Goal: Check status: Check status

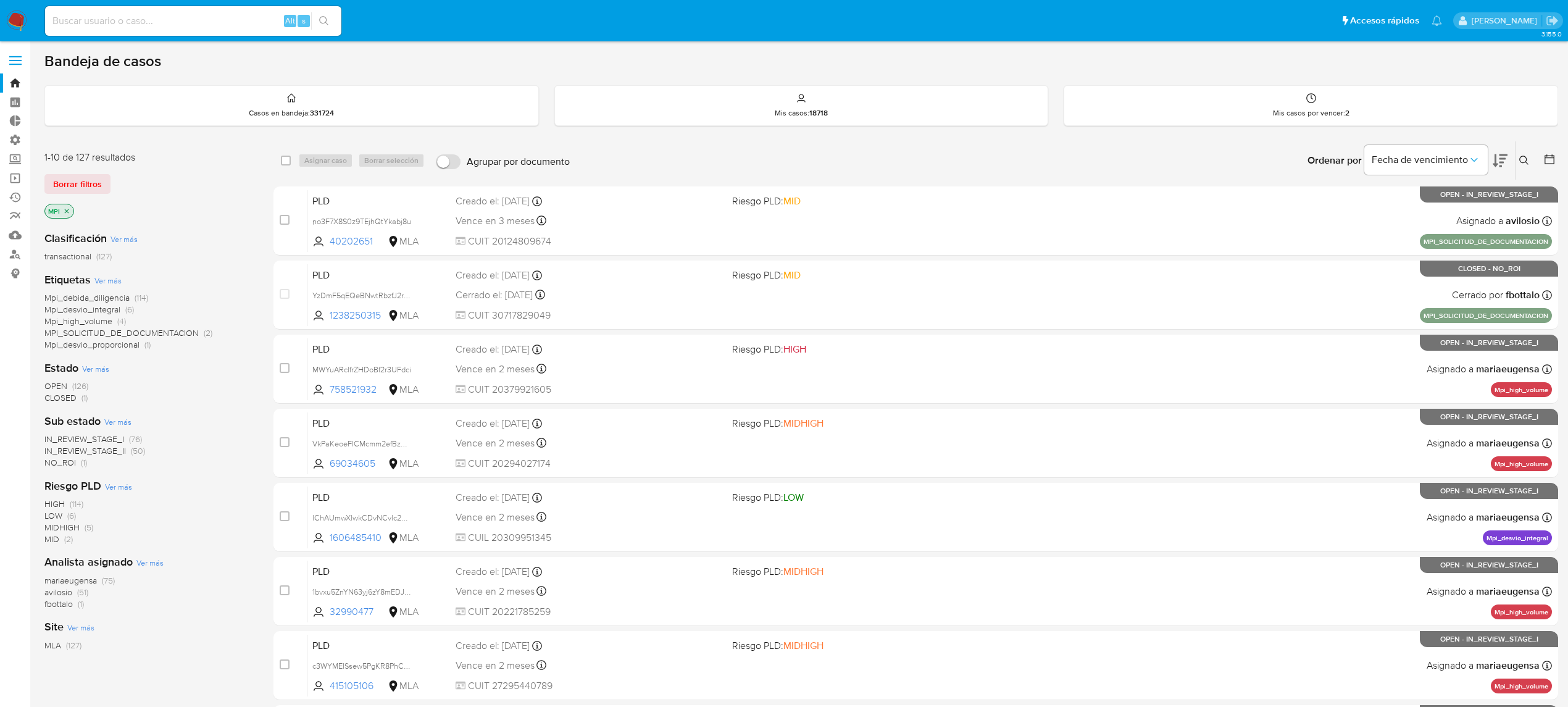
click at [24, 27] on img at bounding box center [16, 20] width 21 height 21
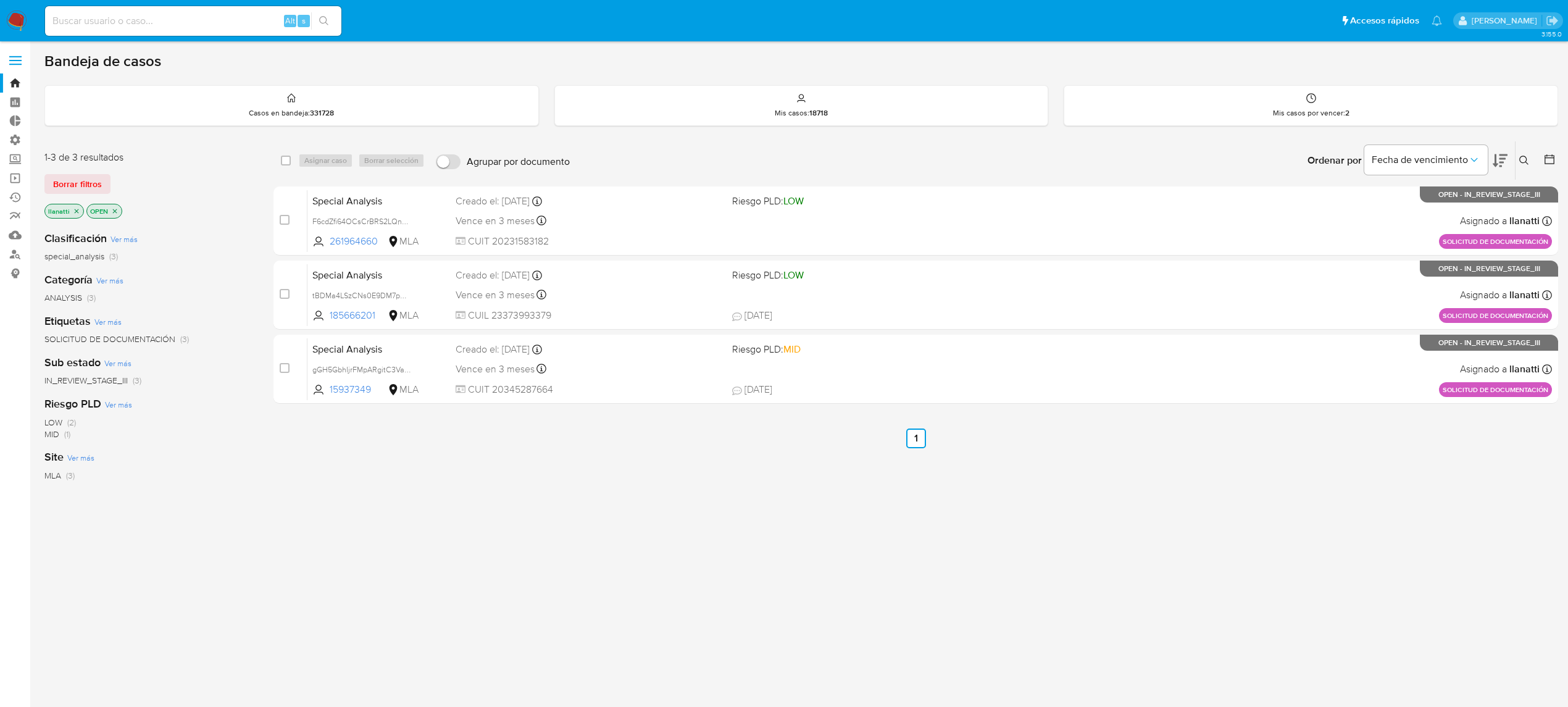
click at [97, 184] on span "Borrar filtros" at bounding box center [78, 184] width 49 height 17
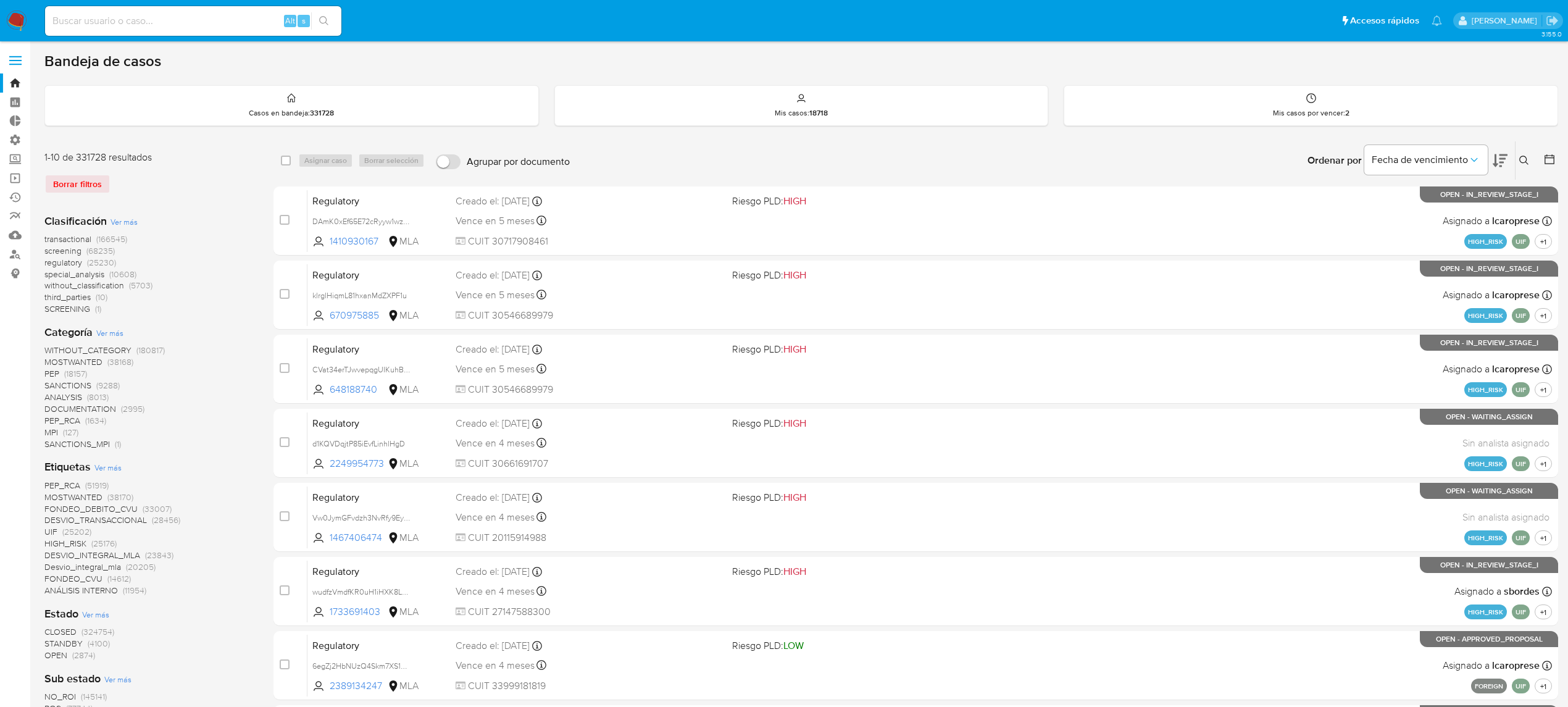
click at [1530, 156] on button at bounding box center [1526, 160] width 20 height 14
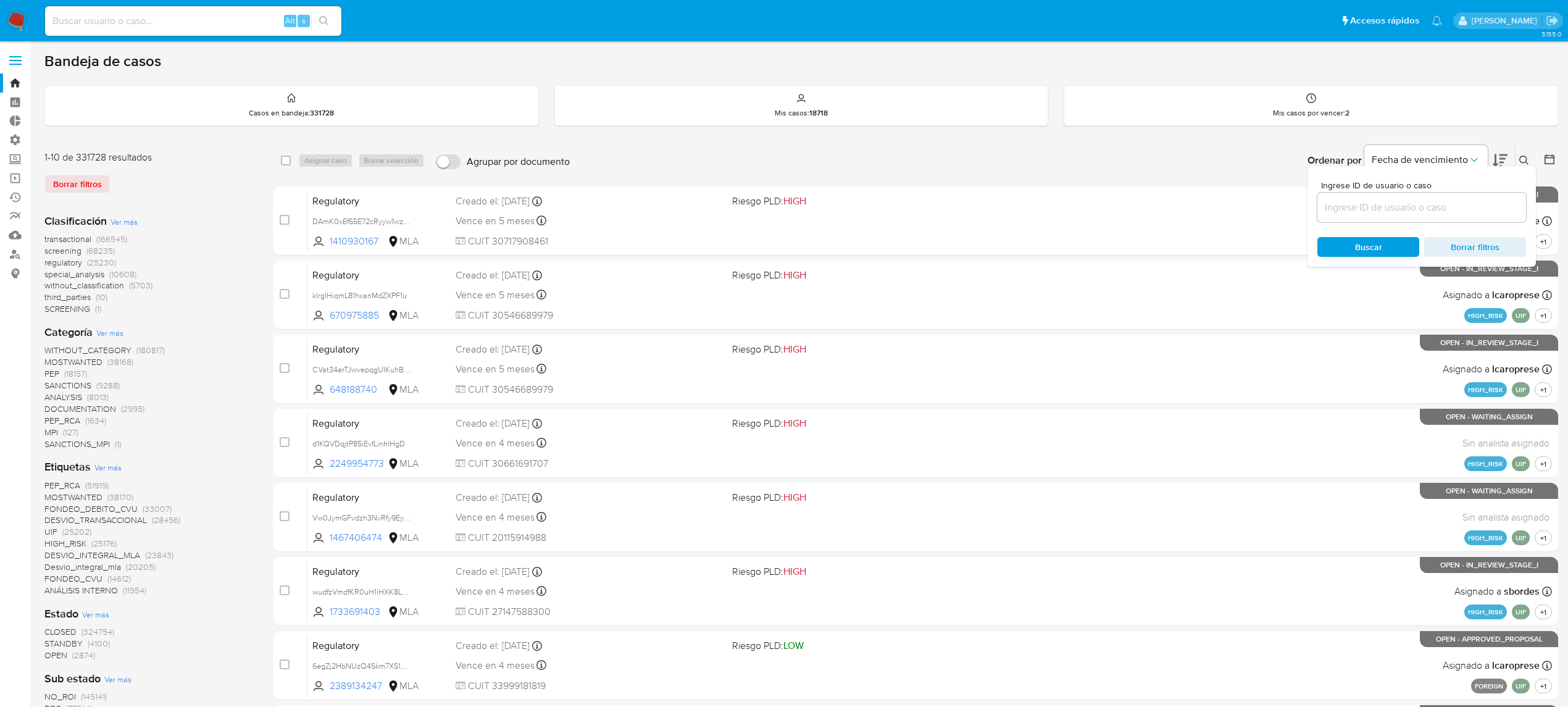
click at [1321, 203] on input at bounding box center [1422, 207] width 209 height 16
type input "6esqoXk9LZFfIKO0VW7O5rAO"
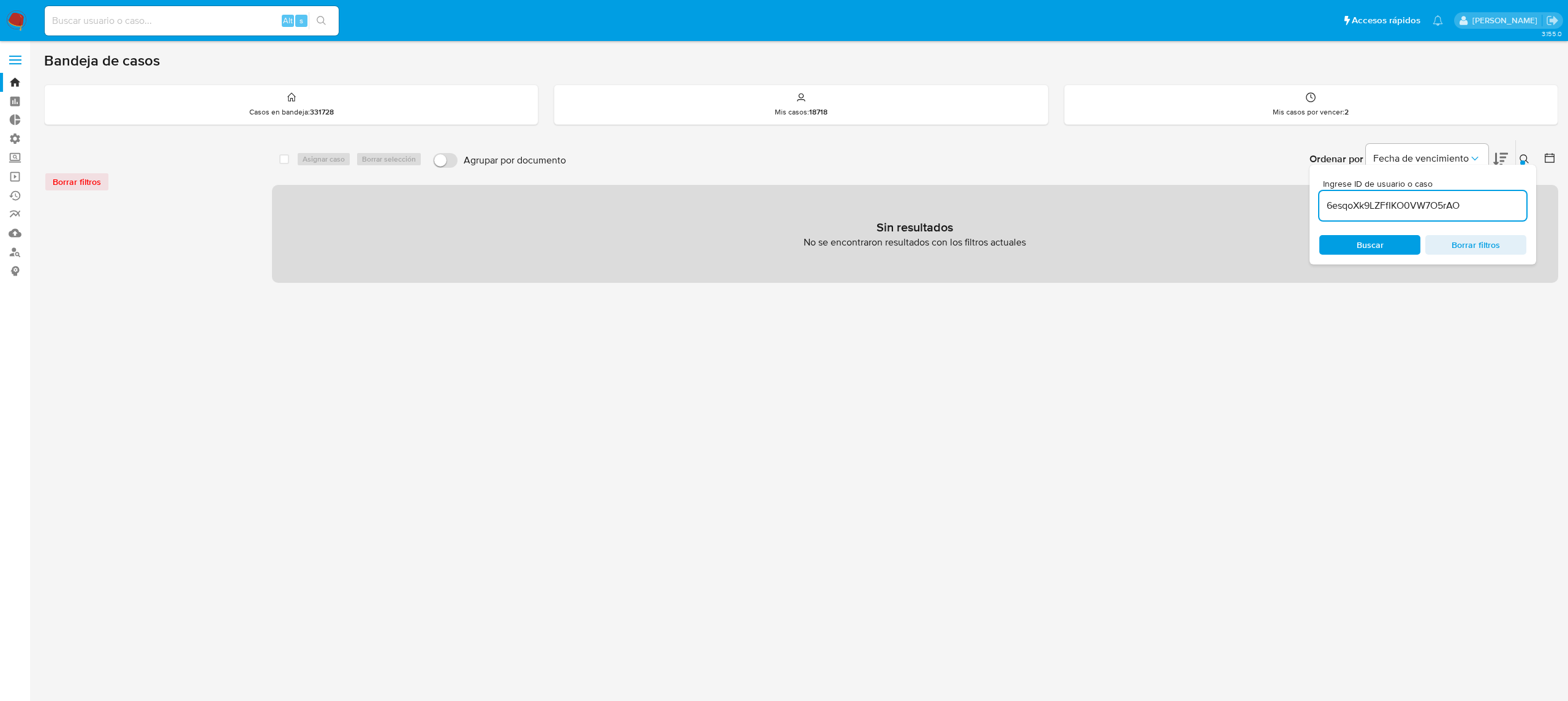
click at [1485, 215] on div "6esqoXk9LZFfIKO0VW7O5rAO" at bounding box center [1423, 205] width 207 height 29
click at [1482, 207] on input "6esqoXk9LZFfIKO0VW7O5rAO" at bounding box center [1423, 205] width 207 height 16
click at [1409, 242] on span "Buscar" at bounding box center [1370, 245] width 84 height 17
click at [1522, 158] on icon at bounding box center [1524, 160] width 10 height 10
